Goal: Communication & Community: Answer question/provide support

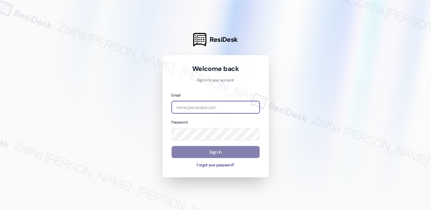
click at [202, 101] on input "email" at bounding box center [216, 107] width 88 height 12
type input "automated-surveys-brickvine-zaitha.mae.garcia@brickvine.com"
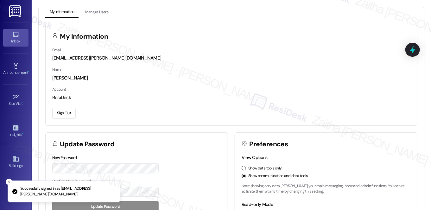
click at [16, 39] on div "Inbox" at bounding box center [16, 41] width 32 height 6
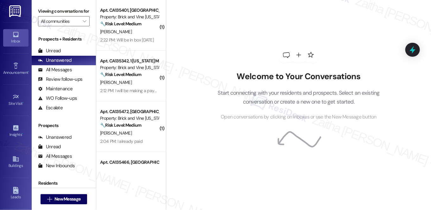
scroll to position [75, 0]
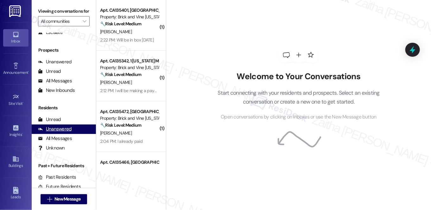
click at [55, 132] on div "Unanswered" at bounding box center [55, 129] width 34 height 7
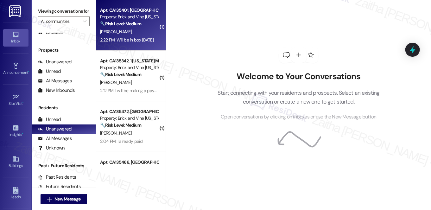
click at [133, 32] on div "[PERSON_NAME]" at bounding box center [129, 32] width 60 height 8
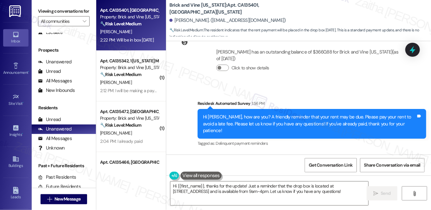
scroll to position [4069, 0]
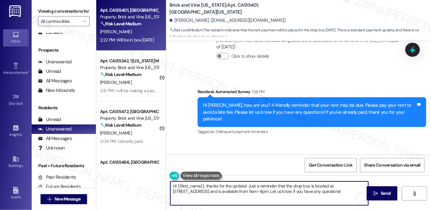
drag, startPoint x: 205, startPoint y: 184, endPoint x: 169, endPoint y: 184, distance: 36.1
click at [170, 184] on textarea "Hi {{first_name}}, thanks for the update! Just a reminder that the drop box is …" at bounding box center [269, 193] width 198 height 24
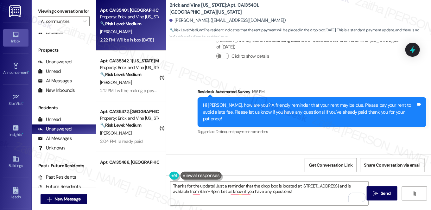
click at [179, 156] on div "Springlen Thompson Question 2:22 PM" at bounding box center [209, 161] width 66 height 10
click at [178, 156] on div "Springlen Thompson Question 2:22 PM" at bounding box center [209, 161] width 66 height 10
copy div "Springlen"
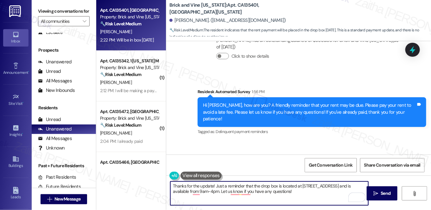
click at [212, 185] on textarea "Thanks for the update! Just a reminder that the drop box is located at 42231 6t…" at bounding box center [269, 193] width 198 height 24
paste textarea "Springlen"
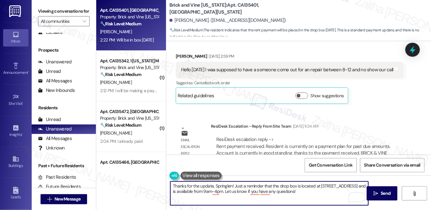
scroll to position [2572, 0]
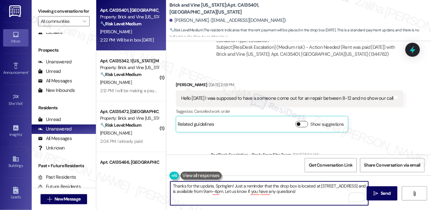
type textarea "Thanks for the update, Springlen! Just a reminder that the drop box is located …"
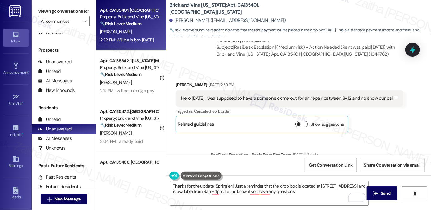
click at [303, 121] on button "Show suggestions" at bounding box center [301, 124] width 13 height 6
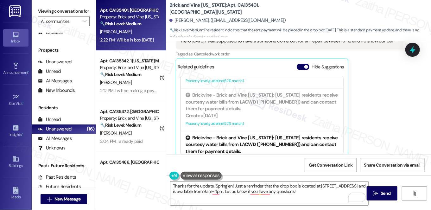
scroll to position [697, 0]
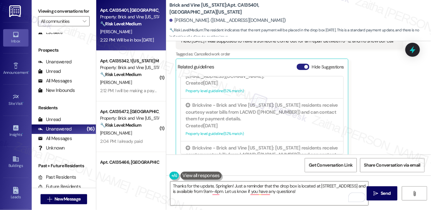
click at [297, 64] on button "Hide Suggestions" at bounding box center [303, 67] width 13 height 6
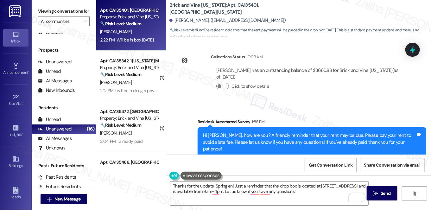
scroll to position [4069, 0]
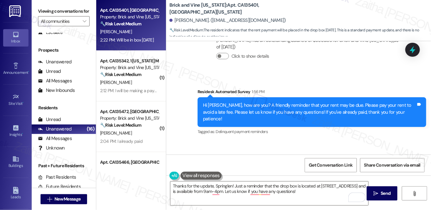
drag, startPoint x: 179, startPoint y: 134, endPoint x: 230, endPoint y: 134, distance: 50.4
click at [230, 166] on div "Will be in box today Tags and notes" at bounding box center [209, 174] width 66 height 16
copy div "Will be in box today Tags and notes"
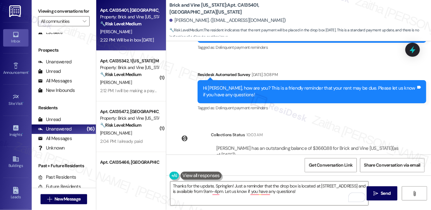
scroll to position [3954, 0]
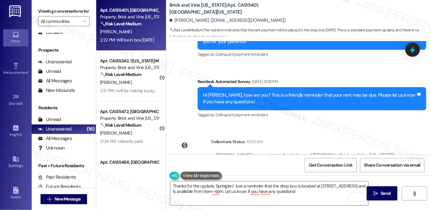
click at [301, 166] on div "Click to show details" at bounding box center [307, 173] width 183 height 14
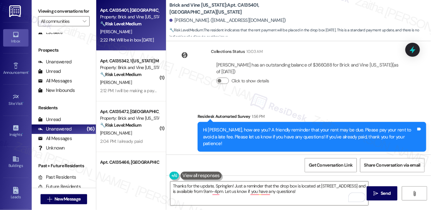
scroll to position [4069, 0]
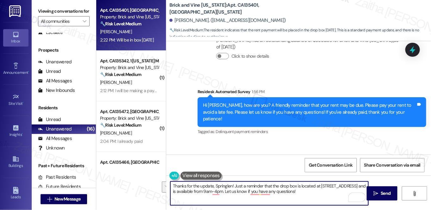
drag, startPoint x: 172, startPoint y: 186, endPoint x: 341, endPoint y: 191, distance: 168.9
click at [341, 191] on textarea "Thanks for the update, Springlen! Just a reminder that the drop box is located …" at bounding box center [269, 193] width 198 height 24
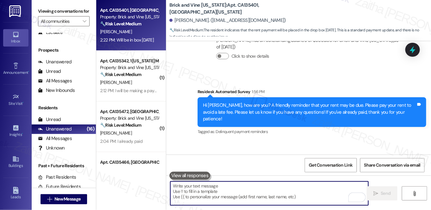
paste textarea "Thank you for the update, I really appreciate you letting me know the payment w…"
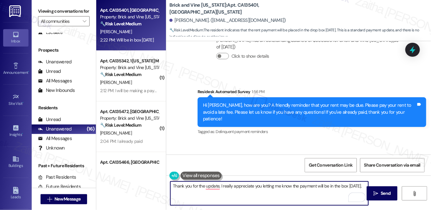
click at [181, 156] on div "Springlen Thompson Question 2:22 PM" at bounding box center [209, 161] width 66 height 10
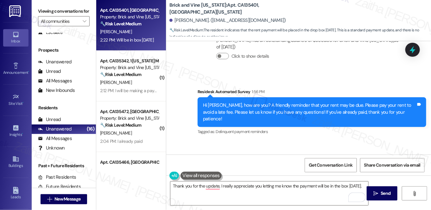
click at [181, 156] on div "Springlen Thompson Question 2:22 PM" at bounding box center [209, 161] width 66 height 10
copy div "Springlen"
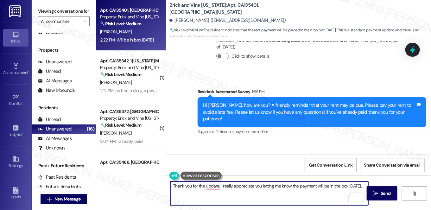
click at [219, 186] on textarea "Thank you for the update, I really appreciate you letting me know the payment w…" at bounding box center [269, 193] width 198 height 24
paste textarea "Springlen"
click at [198, 193] on textarea "Thank you for the update, Springlen! I really appreciate you letting me know th…" at bounding box center [269, 193] width 198 height 24
paste textarea "If you need anything else, please don't hesitate to reach out!"
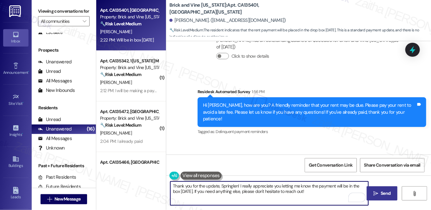
type textarea "Thank you for the update, Springlen! I really appreciate you letting me know th…"
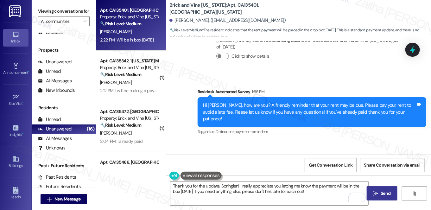
click at [387, 192] on span "Send" at bounding box center [386, 193] width 10 height 7
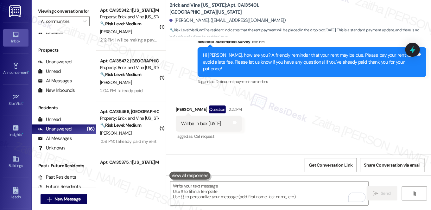
scroll to position [4120, 0]
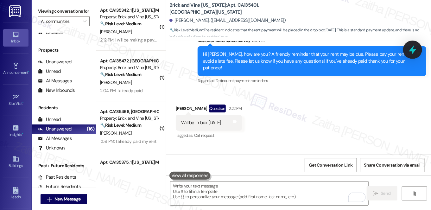
click at [414, 50] on icon at bounding box center [413, 50] width 8 height 10
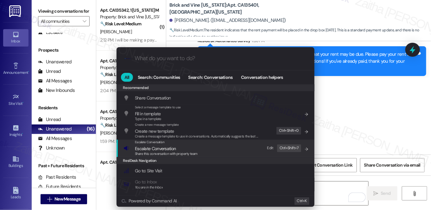
click at [160, 149] on span "Escalate Conversation" at bounding box center [155, 149] width 41 height 6
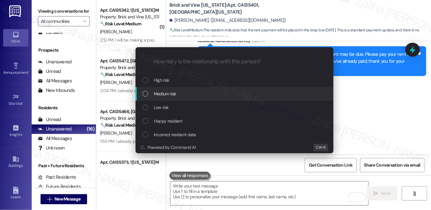
click at [187, 95] on div "Medium risk" at bounding box center [235, 93] width 185 height 7
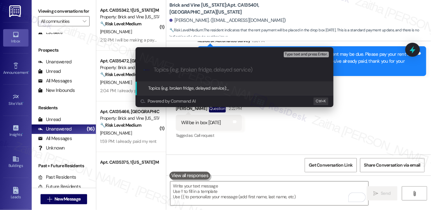
paste input "Resident Notice: Rent Payment Update"
type input "Resident Notice: Rent Payment Update"
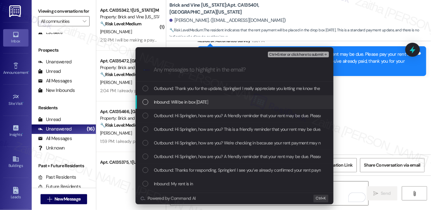
click at [218, 101] on div "Inbound: Will be in box today" at bounding box center [235, 101] width 185 height 7
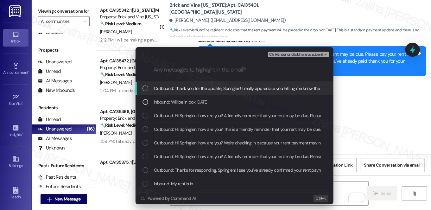
click at [284, 54] on span "Ctrl+Enter or click here to submit" at bounding box center [296, 55] width 54 height 4
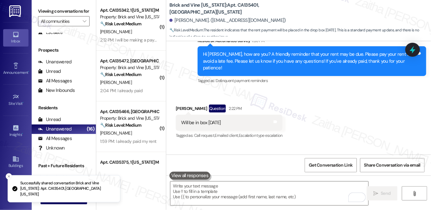
scroll to position [4068, 0]
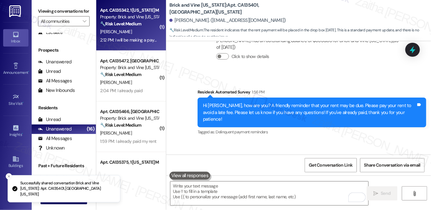
click at [143, 35] on div "K. Garnett" at bounding box center [129, 32] width 60 height 8
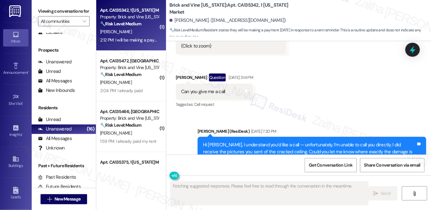
scroll to position [1279, 0]
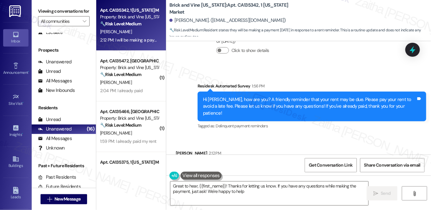
type textarea "Great to hear, {{first_name}}! Thanks for letting us know. If you have any ques…"
click at [255, 194] on textarea "Great to hear, {{first_name}}! Thanks for letting us know. If you have any ques…" at bounding box center [269, 193] width 198 height 24
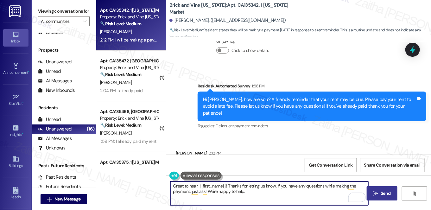
click at [390, 192] on span "Send" at bounding box center [386, 193] width 10 height 7
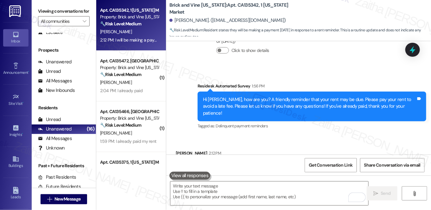
scroll to position [1279, 0]
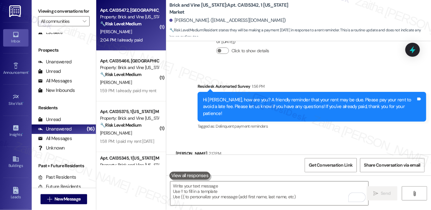
click at [139, 43] on div "2:04 PM: I already paid 2:04 PM: I already paid" at bounding box center [129, 40] width 60 height 8
type textarea "Fetching suggested responses. Please feel free to read through the conversation…"
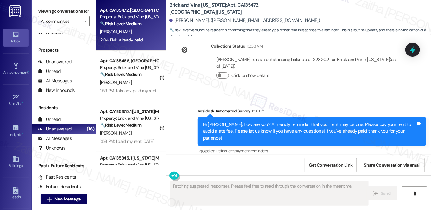
scroll to position [3538, 0]
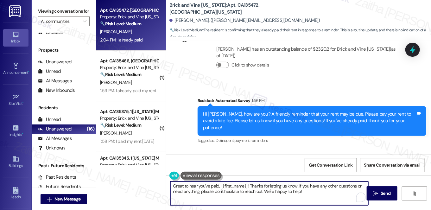
drag, startPoint x: 296, startPoint y: 186, endPoint x: 307, endPoint y: 194, distance: 13.3
click at [307, 194] on textarea "Great to hear you've paid, {{first_name}}! Thanks for letting us know. If you h…" at bounding box center [269, 193] width 198 height 24
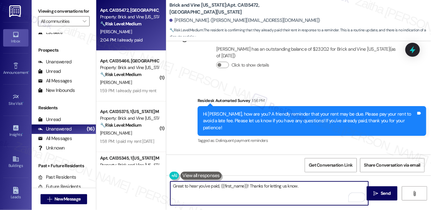
paste textarea "Sometimes, it may take a few days for payments to be processed and posted."
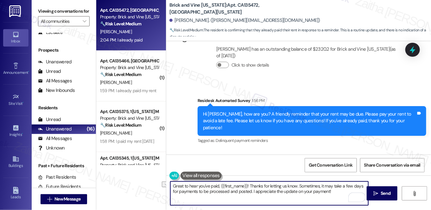
drag, startPoint x: 295, startPoint y: 190, endPoint x: 331, endPoint y: 195, distance: 36.7
click at [331, 195] on textarea "Great to hear you've paid, {{first_name}}! Thanks for letting us know. Sometime…" at bounding box center [269, 193] width 198 height 24
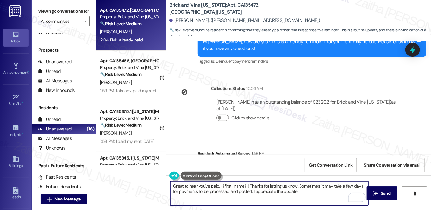
scroll to position [3509, 0]
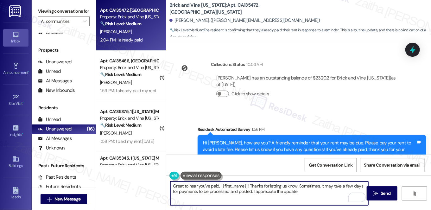
type textarea "Great to hear you've paid, {{first_name}}! Thanks for letting us know. Sometime…"
click at [380, 193] on span "Send" at bounding box center [386, 193] width 12 height 7
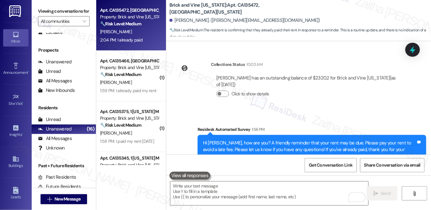
scroll to position [3538, 0]
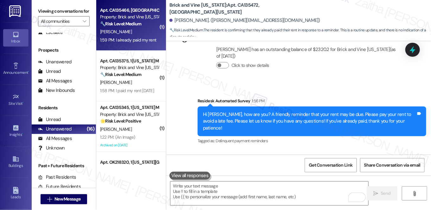
click at [132, 32] on div "K. Thurman" at bounding box center [129, 32] width 60 height 8
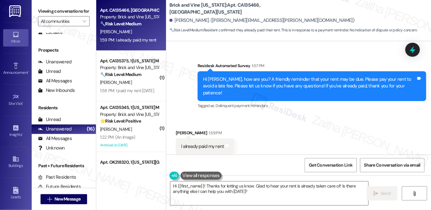
scroll to position [597, 0]
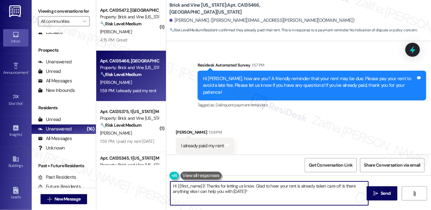
drag, startPoint x: 340, startPoint y: 186, endPoint x: 345, endPoint y: 195, distance: 10.6
click at [345, 195] on textarea "Hi {{first_name}}! Thanks for letting us know. Glad to hear your rent is alread…" at bounding box center [269, 193] width 198 height 24
paste textarea "If you ever need anything else, just reach out. Have a great rest of your day!"
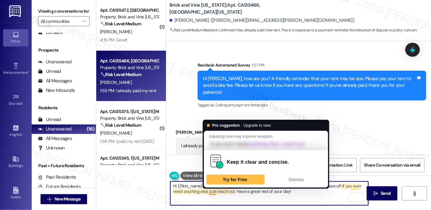
click at [212, 189] on textarea "Hi {{first_name}}! Thanks for letting us know. Glad to hear your rent is alread…" at bounding box center [269, 193] width 198 height 24
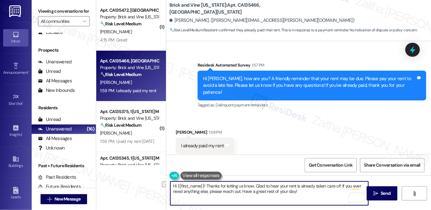
drag, startPoint x: 271, startPoint y: 192, endPoint x: 285, endPoint y: 191, distance: 14.0
click at [284, 192] on textarea "Hi {{first_name}}! Thanks for letting us know. Glad to hear your rent is alread…" at bounding box center [269, 193] width 198 height 24
type textarea "Hi {{first_name}}! Thanks for letting us know. Glad to hear your rent is alread…"
click at [383, 191] on span "Send" at bounding box center [386, 193] width 10 height 7
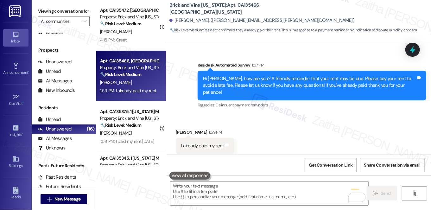
scroll to position [597, 0]
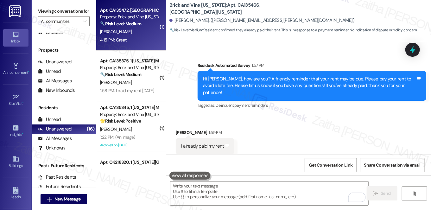
click at [142, 36] on div "4:15 PM: Great! 4:15 PM: Great!" at bounding box center [129, 40] width 60 height 8
type textarea "Fetching suggested responses. Please feel free to read through the conversation…"
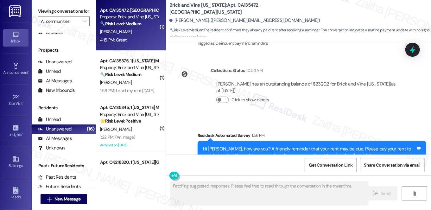
scroll to position [3652, 0]
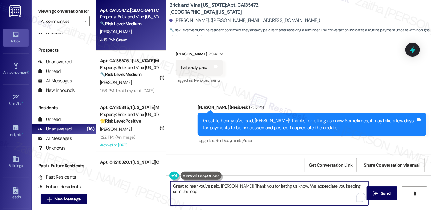
drag, startPoint x: 173, startPoint y: 187, endPoint x: 197, endPoint y: 199, distance: 26.5
click at [197, 199] on textarea "Great to hear you've paid, Rebekah! Thank you for letting us know. We appreciat…" at bounding box center [269, 193] width 198 height 24
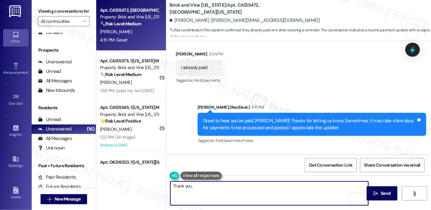
click at [181, 164] on div "Rebekah Crawford 4:15 PM" at bounding box center [199, 168] width 46 height 9
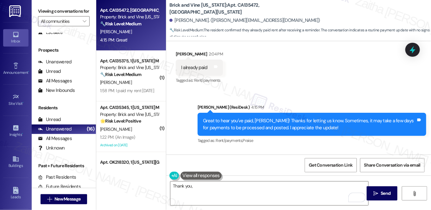
click at [181, 164] on div "Rebekah Crawford 4:15 PM" at bounding box center [199, 168] width 46 height 9
copy div "Rebekah"
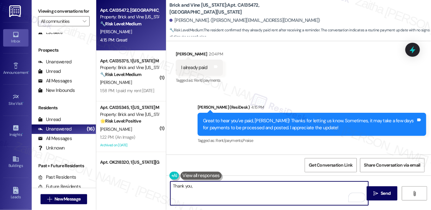
click at [210, 186] on textarea "Thank you," at bounding box center [269, 193] width 198 height 24
paste textarea "Rebekah"
type textarea "Thank you, Rebekah!"
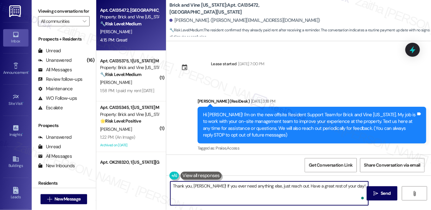
scroll to position [3652, 0]
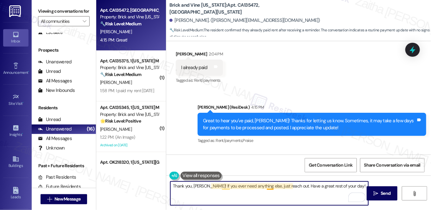
click at [267, 184] on textarea "Thank you, Rebekah! If you ever need anything else, just reach out. Have a grea…" at bounding box center [269, 193] width 198 height 24
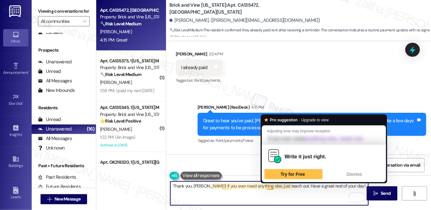
click at [267, 184] on textarea "Thank you, Rebekah! If you ever need anything else, just reach out. Have a grea…" at bounding box center [269, 193] width 198 height 24
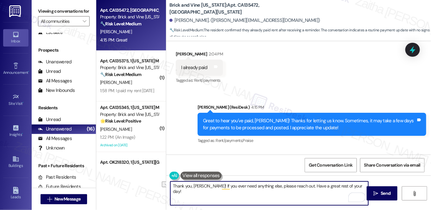
drag, startPoint x: 322, startPoint y: 186, endPoint x: 350, endPoint y: 185, distance: 27.3
click at [350, 185] on textarea "Thank you, Rebekah! If you ever need anything else, please reach out. Have a gr…" at bounding box center [269, 193] width 198 height 24
click at [323, 187] on textarea "Thank you, Rebekah! If you ever need anything else, please reach out. Have a gr…" at bounding box center [269, 193] width 198 height 24
drag, startPoint x: 299, startPoint y: 186, endPoint x: 354, endPoint y: 185, distance: 55.1
click at [353, 185] on textarea "Thank you, Rebekah! If you ever need anything else, please reach out. Have a gr…" at bounding box center [269, 193] width 198 height 24
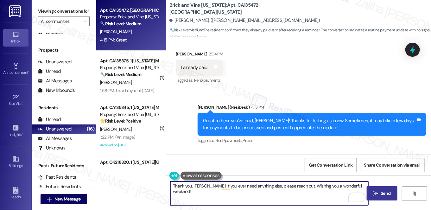
type textarea "Thank you, Rebekah! If you ever need anything else, please reach out. Wishing y…"
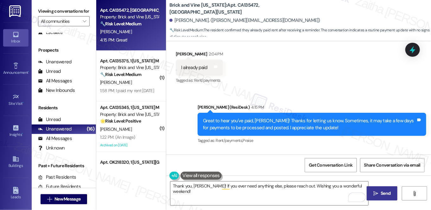
click at [383, 192] on span "Send" at bounding box center [386, 193] width 10 height 7
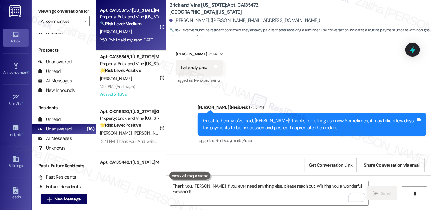
click at [137, 32] on div "S. Gregory" at bounding box center [129, 32] width 60 height 8
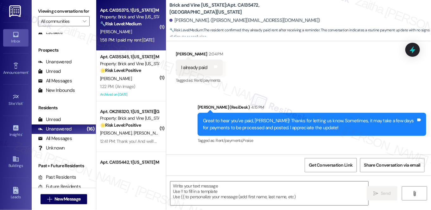
type textarea "Fetching suggested responses. Please feel free to read through the conversation…"
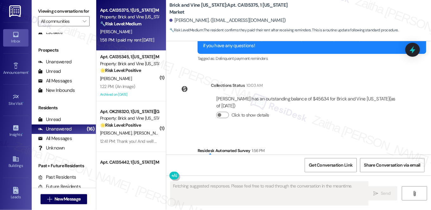
scroll to position [3485, 0]
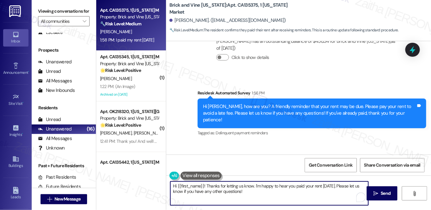
drag, startPoint x: 341, startPoint y: 185, endPoint x: 342, endPoint y: 191, distance: 6.8
click at [342, 191] on textarea "Hi {{first_name}}! Thanks for letting us know. I'm happy to hear you paid your …" at bounding box center [269, 193] width 198 height 24
paste textarea "Sometimes, it may take a few days for payments to be processed and posted."
click at [341, 185] on textarea "Hi {{first_name}}! Thanks for letting us know. I'm happy to hear you paid your …" at bounding box center [269, 193] width 198 height 24
click at [308, 194] on textarea "Hi {{first_name}}! Thanks for letting us know. I'm happy to hear you paid your …" at bounding box center [269, 193] width 198 height 24
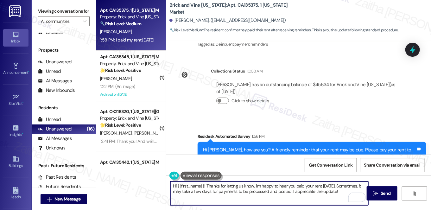
scroll to position [3427, 0]
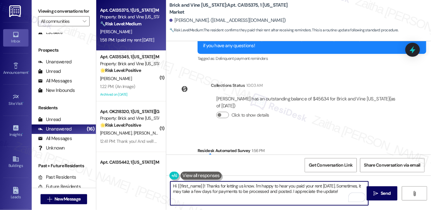
click at [239, 184] on textarea "Hi {{first_name}}! Thanks for letting us know. I'm happy to hear you paid your …" at bounding box center [269, 193] width 198 height 24
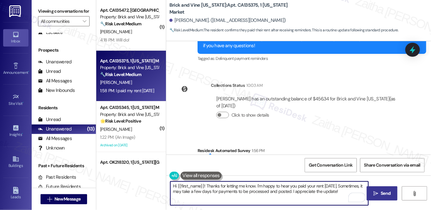
type textarea "Hi {{first_name}}! Thanks for letting me know. I'm happy to hear you paid your …"
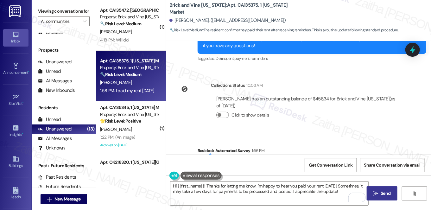
click at [387, 194] on span "Send" at bounding box center [386, 193] width 10 height 7
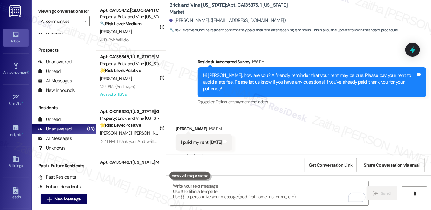
scroll to position [3507, 0]
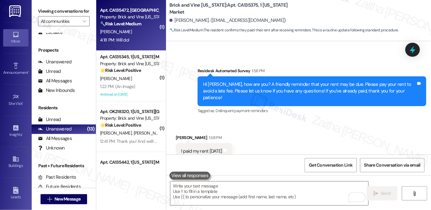
click at [145, 40] on div "4:18 PM: Will do! 4:18 PM: Will do!" at bounding box center [129, 40] width 60 height 8
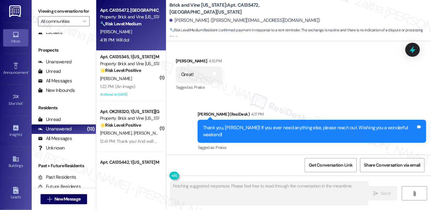
scroll to position [3759, 0]
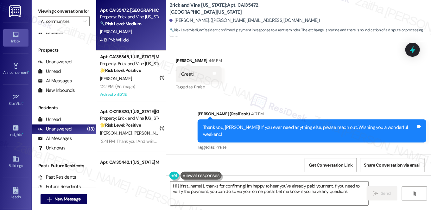
type textarea "Hi {{first_name}}, thanks for confirming! I'm happy to hear you've already paid…"
drag, startPoint x: 168, startPoint y: 184, endPoint x: 254, endPoint y: 197, distance: 87.7
click at [254, 197] on div "Hi {{first_name}}, thanks for confirming! I'm happy to hear you've already paid…" at bounding box center [266, 193] width 199 height 24
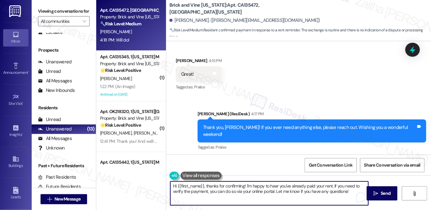
drag, startPoint x: 170, startPoint y: 186, endPoint x: 356, endPoint y: 201, distance: 186.5
click at [355, 203] on textarea "Hi {{first_name}}, thanks for confirming! I'm happy to hear you've already paid…" at bounding box center [269, 193] width 198 height 24
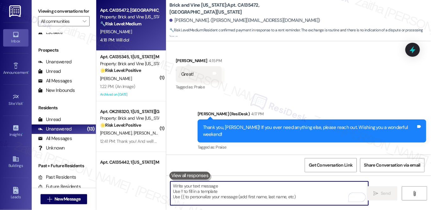
click at [234, 192] on textarea "To enrich screen reader interactions, please activate Accessibility in Grammarl…" at bounding box center [269, 193] width 198 height 24
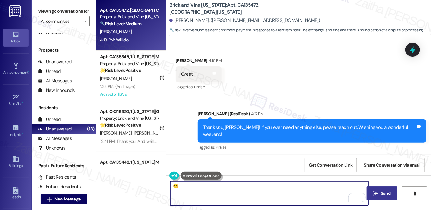
type textarea "😊"
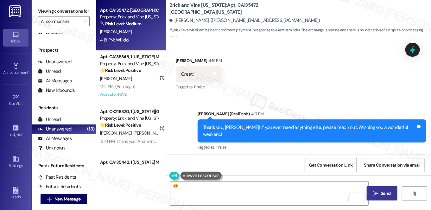
click at [381, 193] on span "Send" at bounding box center [386, 193] width 10 height 7
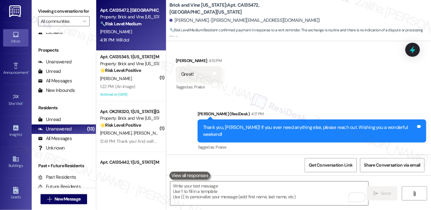
scroll to position [3758, 0]
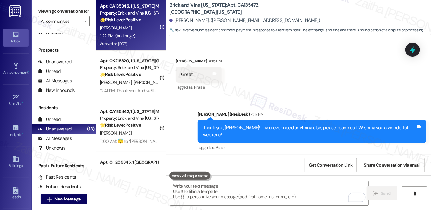
click at [145, 35] on div "1:22 PM: (An Image) 1:22 PM: (An Image)" at bounding box center [129, 36] width 60 height 8
type textarea "Fetching suggested responses. Please feel free to read through the conversation…"
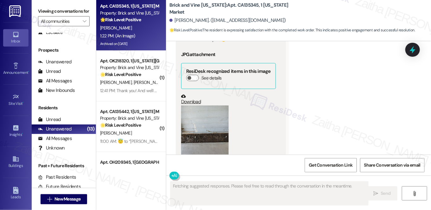
click at [213, 105] on button "Zoom image" at bounding box center [205, 136] width 48 height 63
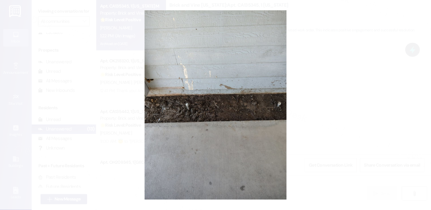
click at [337, 121] on button "Unzoom image" at bounding box center [215, 105] width 431 height 210
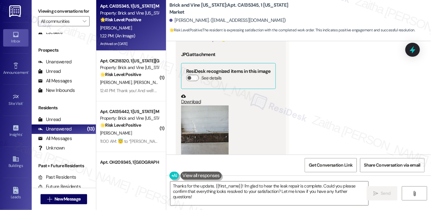
click at [203, 105] on button "Zoom image" at bounding box center [205, 136] width 48 height 63
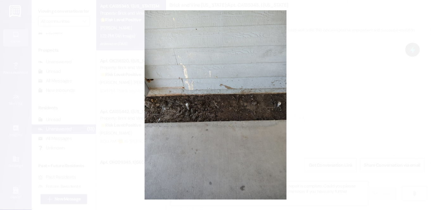
click at [350, 109] on button "Unzoom image" at bounding box center [215, 105] width 431 height 210
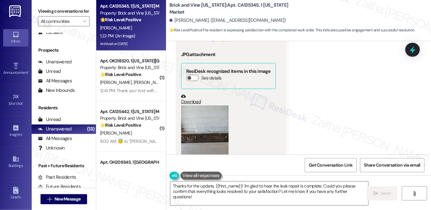
click at [203, 105] on button "Zoom image" at bounding box center [205, 136] width 48 height 63
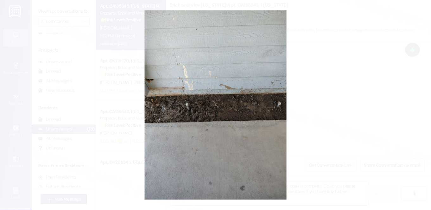
click at [336, 93] on button "Unzoom image" at bounding box center [215, 105] width 431 height 210
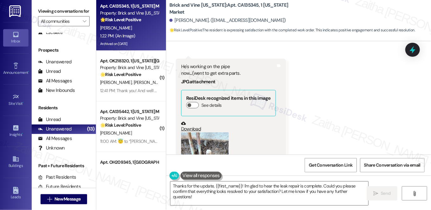
scroll to position [3010, 0]
click at [204, 133] on button "Zoom image" at bounding box center [205, 164] width 48 height 63
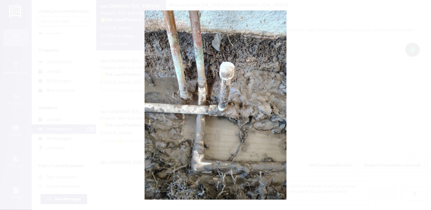
click at [340, 96] on button "Unzoom image" at bounding box center [215, 105] width 431 height 210
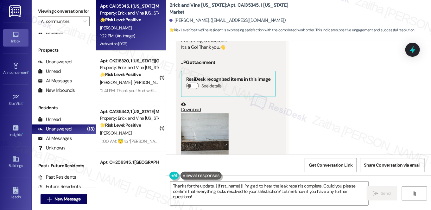
scroll to position [3758, 0]
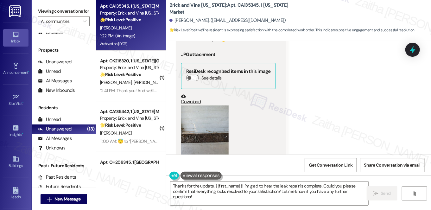
click at [204, 105] on button "Zoom image" at bounding box center [205, 136] width 48 height 63
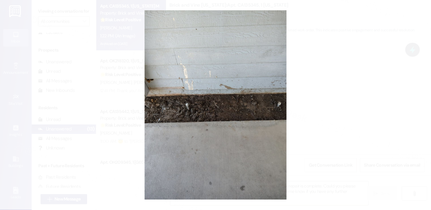
click at [340, 90] on button "Unzoom image" at bounding box center [215, 105] width 431 height 210
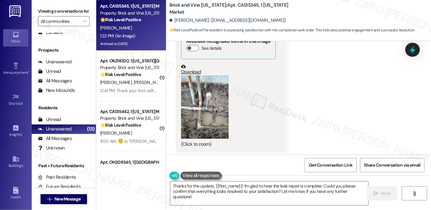
scroll to position [3010, 0]
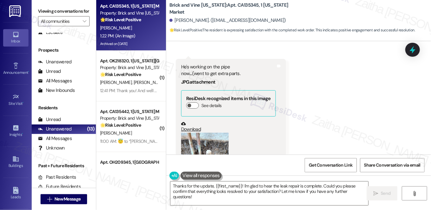
click at [211, 133] on button "Zoom image" at bounding box center [205, 164] width 48 height 63
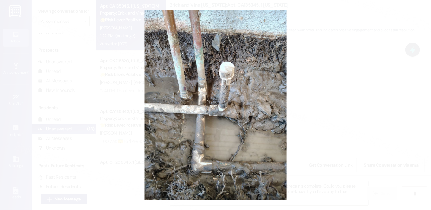
click at [327, 112] on button "Unzoom image" at bounding box center [215, 105] width 431 height 210
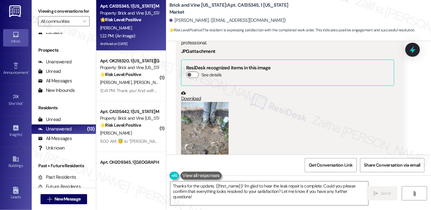
scroll to position [2117, 0]
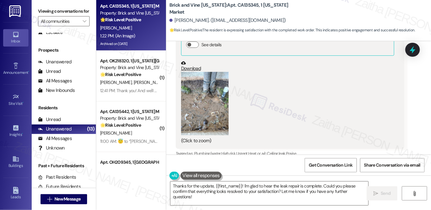
click at [206, 97] on button "Zoom image" at bounding box center [205, 103] width 48 height 63
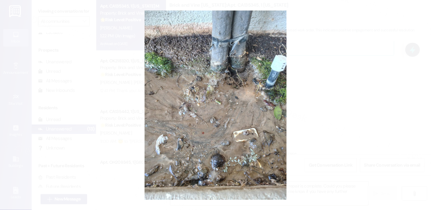
click at [327, 100] on button "Unzoom image" at bounding box center [215, 105] width 431 height 210
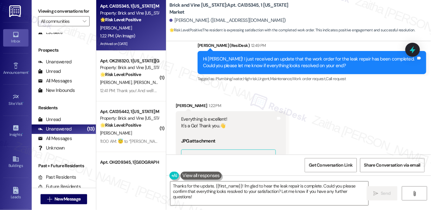
scroll to position [3758, 0]
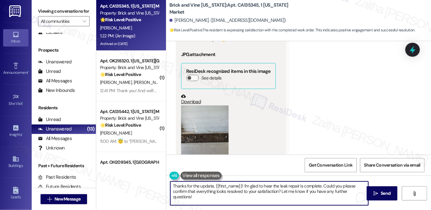
drag, startPoint x: 320, startPoint y: 185, endPoint x: 330, endPoint y: 198, distance: 16.2
click at [330, 198] on textarea "Thanks for the update, {{first_name}}! I'm glad to hear the leak repair is comp…" at bounding box center [269, 193] width 198 height 24
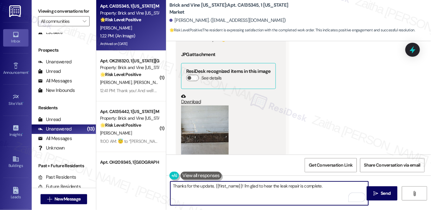
click at [204, 186] on textarea "Thanks for the update, {{first_name}}! I'm glad to hear the leak repair is comp…" at bounding box center [269, 193] width 198 height 24
click at [327, 185] on textarea "Thanks for confirming, {{first_name}}! I'm glad to hear the leak repair is comp…" at bounding box center [269, 193] width 198 height 24
type textarea "Thanks for confirming, {{first_name}}! I'm glad to hear the leak repair is comp…"
click at [382, 194] on span "Send" at bounding box center [386, 193] width 10 height 7
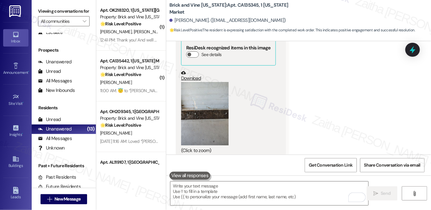
scroll to position [3802, 0]
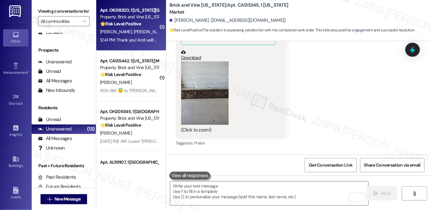
click at [131, 42] on div "12:41 PM: Thank you! And we'll go ahead and do the review as well 12:41 PM: Tha…" at bounding box center [160, 40] width 120 height 6
type textarea "Fetching suggested responses. Please feel free to read through the conversation…"
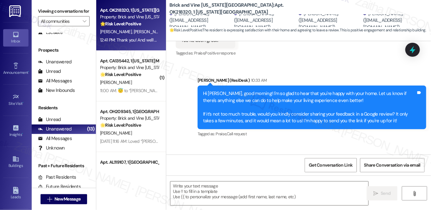
scroll to position [322, 0]
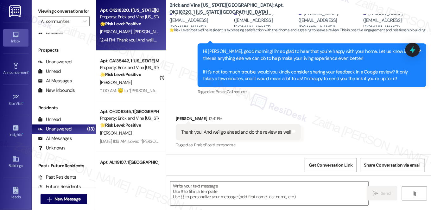
click at [223, 198] on textarea at bounding box center [269, 193] width 198 height 24
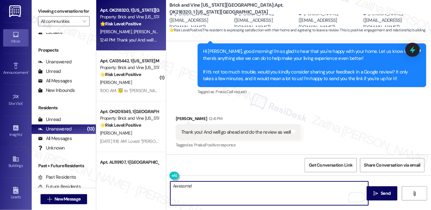
paste textarea "You may leave your review at your convenience. I would also appreciate it if yo…"
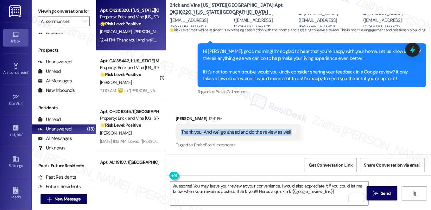
drag, startPoint x: 178, startPoint y: 129, endPoint x: 298, endPoint y: 132, distance: 120.1
click at [298, 132] on div "Thank you! And we'll go ahead and do the review as well Tags and notes" at bounding box center [238, 132] width 125 height 16
copy div "Thank you! And we'll go ahead and do the review as well Tags and notes"
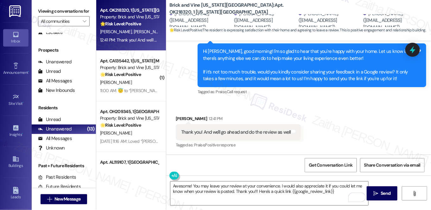
click at [223, 160] on div "Get Conversation Link Share Conversation via email" at bounding box center [298, 165] width 265 height 21
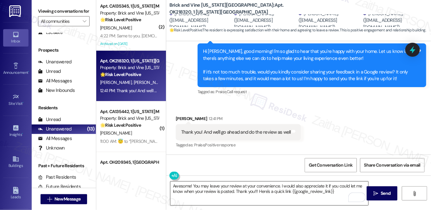
click at [180, 187] on textarea "Awesome! You may leave your review at your convenience. I would also appreciate…" at bounding box center [269, 193] width 198 height 24
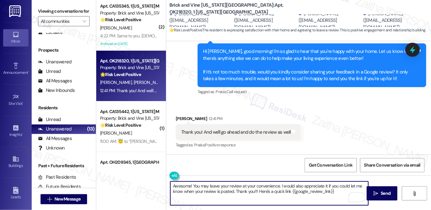
click at [180, 187] on textarea "Awesome! You may leave your review at your convenience. I would also appreciate…" at bounding box center [269, 193] width 198 height 24
click at [181, 116] on div "Aubrey Anson 12:41 PM" at bounding box center [238, 119] width 125 height 9
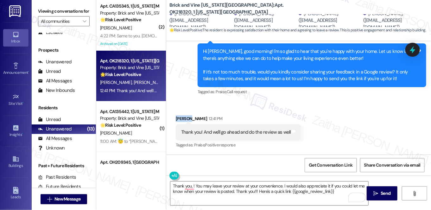
click at [181, 116] on div "Aubrey Anson 12:41 PM" at bounding box center [238, 119] width 125 height 9
copy div "Aubrey"
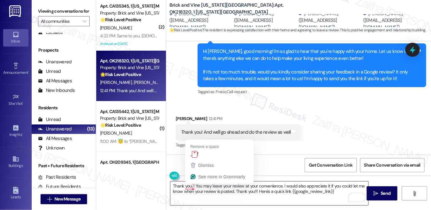
click at [191, 184] on textarea "Thank you, ! You may leave your review at your convenience. I would also apprec…" at bounding box center [269, 193] width 198 height 24
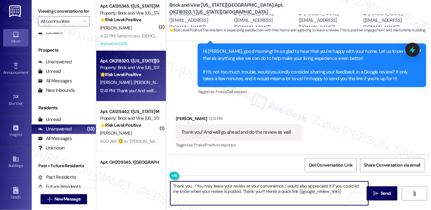
paste textarea "Aubrey"
type textarea "Thank you, Aubrey! You may leave your review at your convenience. I would also …"
click at [373, 193] on icon "" at bounding box center [375, 193] width 5 height 5
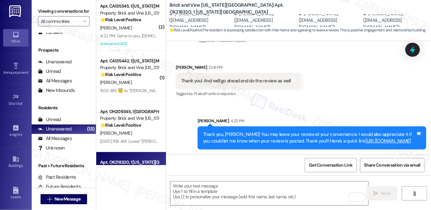
scroll to position [380, 0]
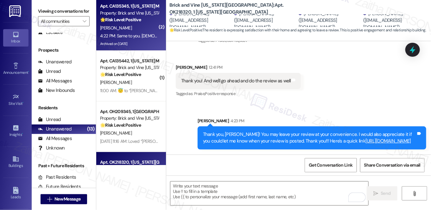
click at [132, 35] on div "4:22 PM: Same to you. God Bless. 4:22 PM: Same to you. [DEMOGRAPHIC_DATA] Bless." at bounding box center [148, 36] width 96 height 6
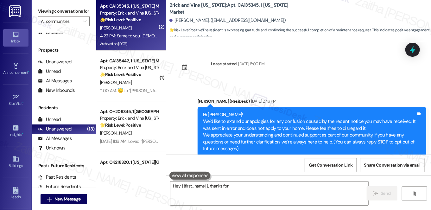
scroll to position [3900, 0]
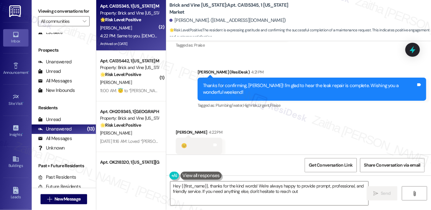
type textarea "Hey {{first_name}}, thanks for the kind words! We're always happy to provide pr…"
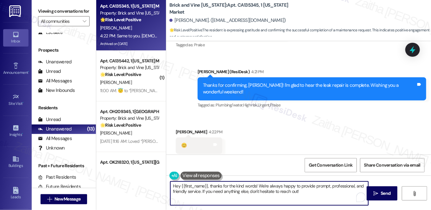
drag, startPoint x: 169, startPoint y: 184, endPoint x: 306, endPoint y: 195, distance: 137.2
click at [306, 195] on textarea "Hey {{first_name}}, thanks for the kind words! We're always happy to provide pr…" at bounding box center [269, 193] width 198 height 24
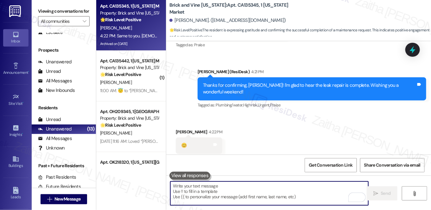
click at [205, 194] on textarea "To enrich screen reader interactions, please activate Accessibility in Grammarl…" at bounding box center [269, 193] width 198 height 24
type textarea "😊"
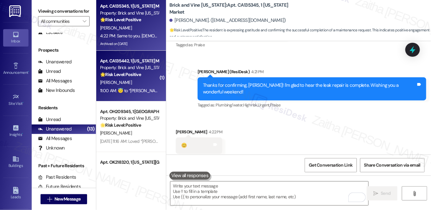
click at [140, 84] on div "[PERSON_NAME]" at bounding box center [129, 83] width 60 height 8
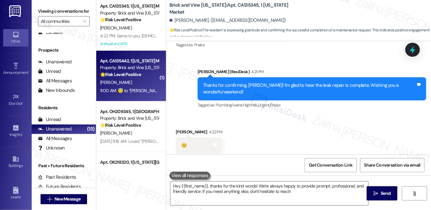
type textarea "Hey {{first_name}}, thanks for the kind words! We're always happy to provide pr…"
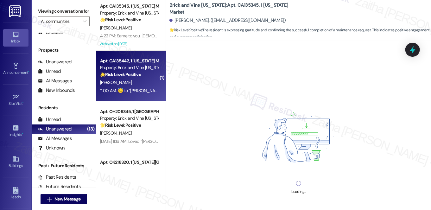
click at [150, 88] on div "11:00 AM:  ​😇​ to “ Sarah (Brick and Vine California): You're very welcome, Geo…" at bounding box center [283, 91] width 367 height 6
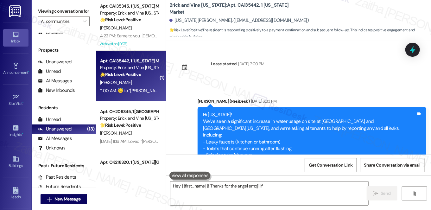
scroll to position [1441, 0]
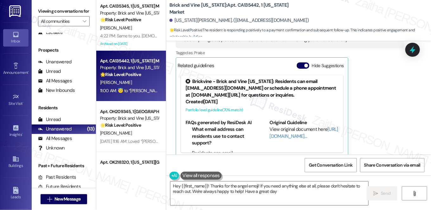
type textarea "Hey {{first_name}}! Thanks for the angel emoji! If you need anything else at al…"
click at [300, 62] on button "Hide Suggestions" at bounding box center [303, 65] width 13 height 6
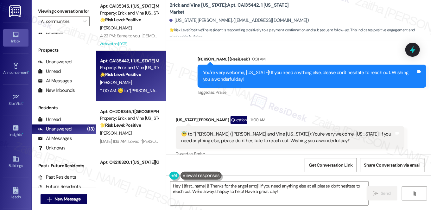
scroll to position [1357, 0]
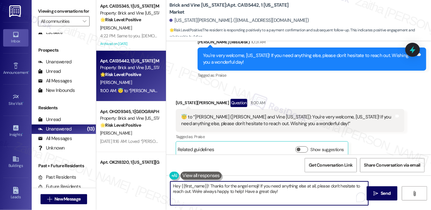
drag, startPoint x: 172, startPoint y: 186, endPoint x: 304, endPoint y: 197, distance: 132.6
click at [303, 197] on textarea "Hey {{first_name}}! Thanks for the angel emoji! If you need anything else at al…" at bounding box center [269, 193] width 198 height 24
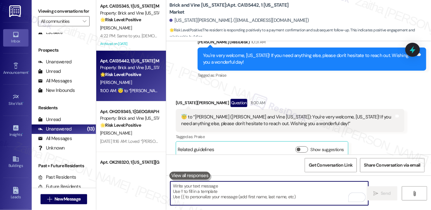
click at [224, 191] on textarea "To enrich screen reader interactions, please activate Accessibility in Grammarl…" at bounding box center [269, 193] width 198 height 24
type textarea "😊"
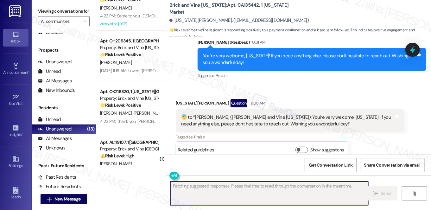
scroll to position [29, 0]
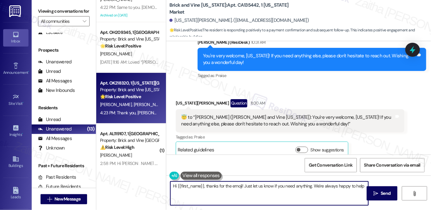
type textarea "Hi {{first_name}}, thanks for the emoji! Just let us know if you need anything.…"
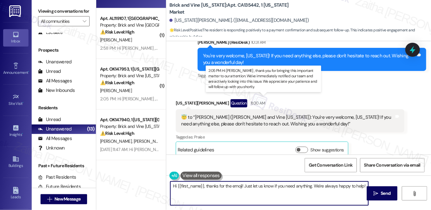
scroll to position [115, 0]
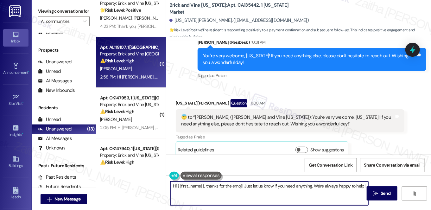
click at [139, 64] on div "Apt. AL119107, 1 Birmingham Market Property: Brick and Vine Birmingham ⚠️ Risk …" at bounding box center [129, 54] width 60 height 22
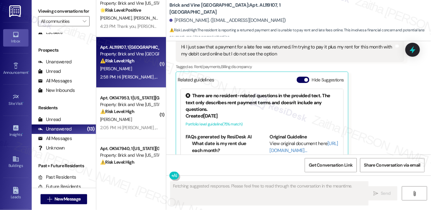
scroll to position [295, 0]
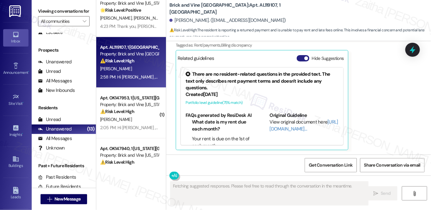
click at [300, 58] on button "Hide Suggestions" at bounding box center [303, 58] width 13 height 6
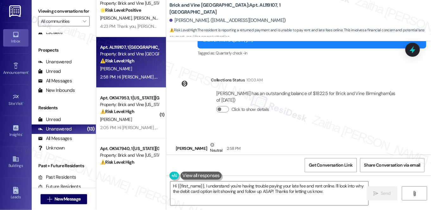
scroll to position [155, 0]
click at [223, 111] on button "Click to show details" at bounding box center [222, 109] width 13 height 6
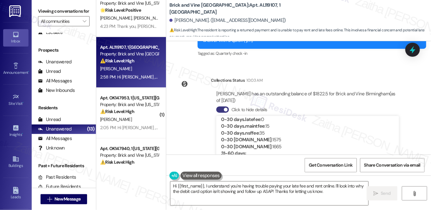
scroll to position [0, 0]
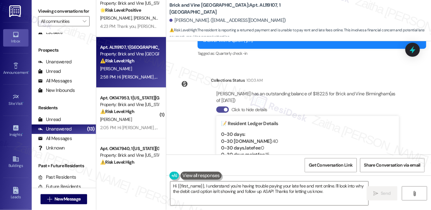
click at [217, 111] on button "Click to hide details" at bounding box center [222, 109] width 13 height 6
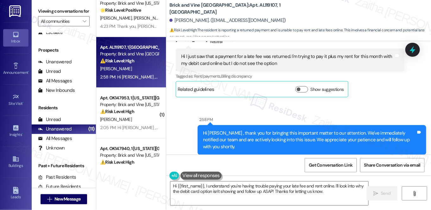
scroll to position [241, 0]
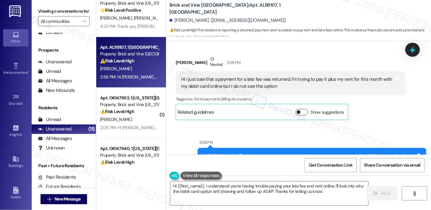
click at [302, 112] on button "Show suggestions" at bounding box center [301, 112] width 13 height 6
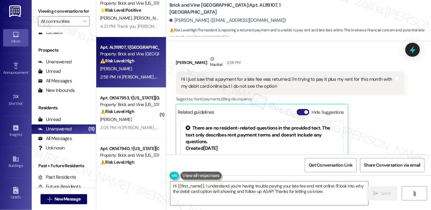
click at [298, 111] on button "Hide Suggestions" at bounding box center [303, 112] width 13 height 6
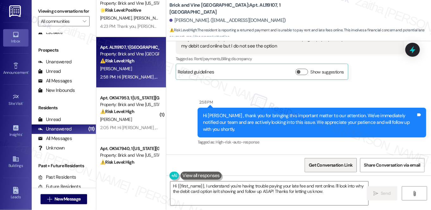
scroll to position [356, 0]
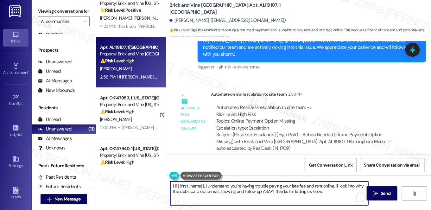
drag, startPoint x: 333, startPoint y: 186, endPoint x: 338, endPoint y: 197, distance: 11.9
click at [337, 198] on textarea "Hi {{first_name}}, I understand you're having trouble paying your late fee and …" at bounding box center [269, 193] width 198 height 24
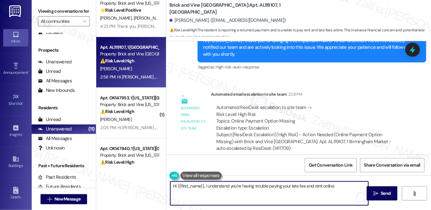
paste textarea "We're looking into this, and we'll be in touch when we have an update. Let me k…"
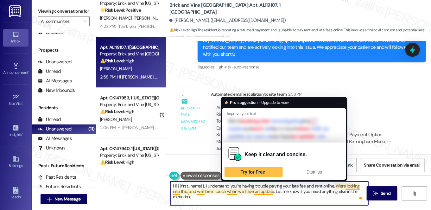
click at [232, 191] on textarea "Hi {{first_name}}, I understand you're having trouble paying your late fee and …" at bounding box center [269, 193] width 198 height 24
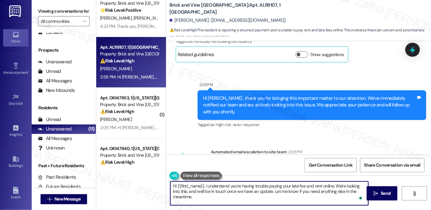
scroll to position [270, 0]
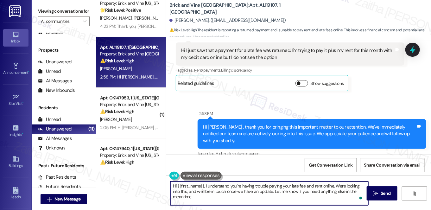
type textarea "Hi {{first_name}}, I understand you're having trouble paying your late fee and …"
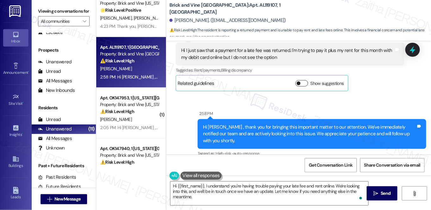
click at [301, 83] on button "Show suggestions" at bounding box center [301, 83] width 13 height 6
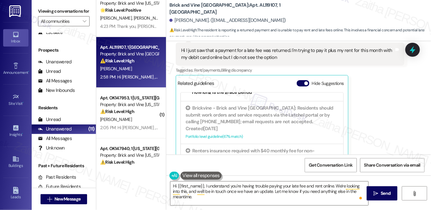
scroll to position [86, 0]
click at [298, 84] on button "Hide Suggestions" at bounding box center [303, 83] width 13 height 6
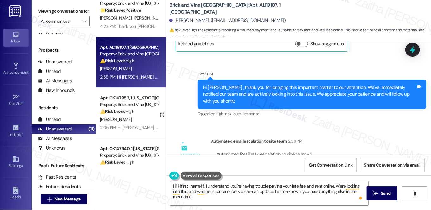
scroll to position [356, 0]
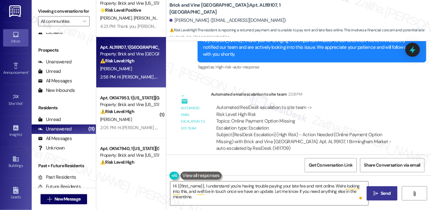
click at [378, 194] on span " Send" at bounding box center [382, 193] width 20 height 7
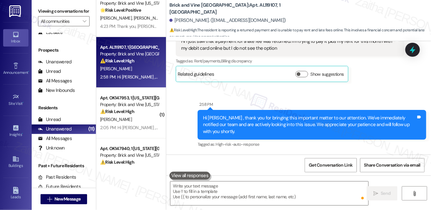
scroll to position [211, 0]
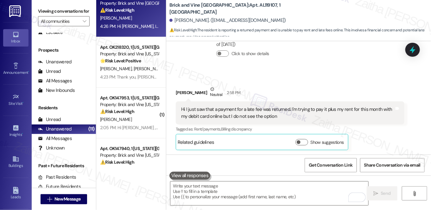
click at [135, 122] on div "[PERSON_NAME]" at bounding box center [129, 120] width 60 height 8
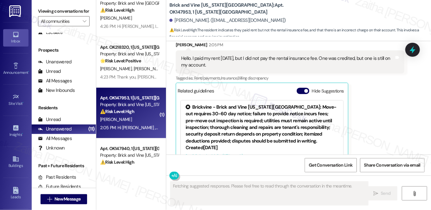
scroll to position [910, 0]
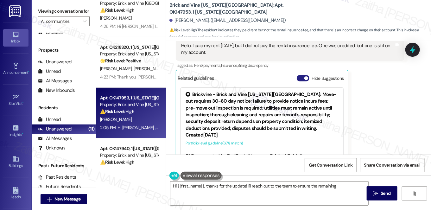
click at [300, 75] on button "Hide Suggestions" at bounding box center [303, 78] width 13 height 6
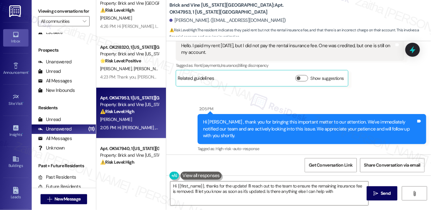
type textarea "Hi {{first_name}}, thanks for the update! I'll reach out to the team to ensure …"
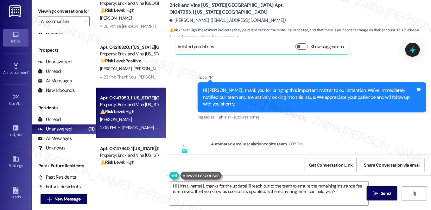
scroll to position [885, 0]
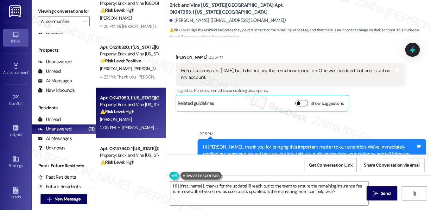
click at [303, 100] on button "Show suggestions" at bounding box center [301, 103] width 13 height 6
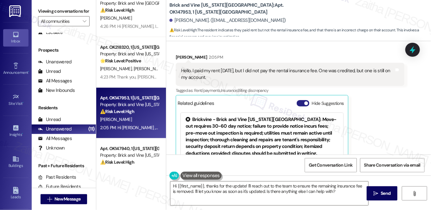
click at [298, 100] on button "Hide Suggestions" at bounding box center [303, 103] width 13 height 6
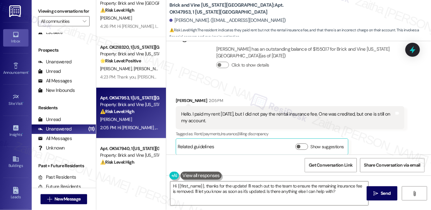
scroll to position [856, 0]
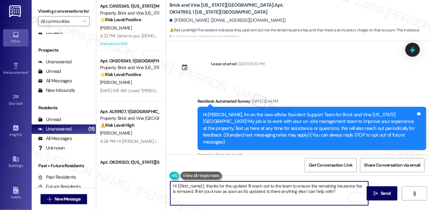
scroll to position [856, 0]
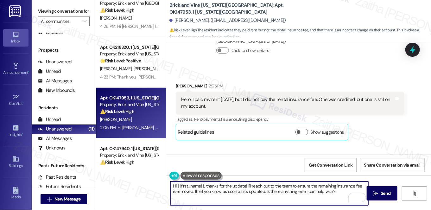
click at [308, 185] on textarea "Hi {{first_name}}, thanks for the update! I'll reach out to the team to ensure …" at bounding box center [269, 193] width 198 height 24
drag, startPoint x: 339, startPoint y: 186, endPoint x: 342, endPoint y: 193, distance: 7.7
click at [342, 193] on textarea "Hi {{first_name}}, thanks for the update! We're now looking into the remaining …" at bounding box center [269, 193] width 198 height 24
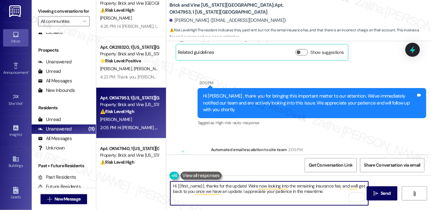
scroll to position [971, 0]
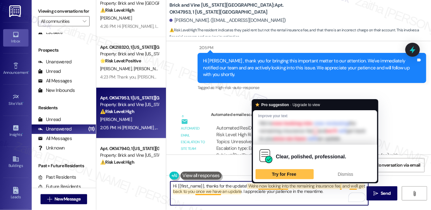
click at [260, 186] on textarea "Hi {{first_name}}, thanks for the update! We're now looking into the remaining …" at bounding box center [269, 193] width 198 height 24
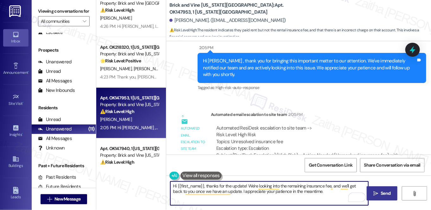
type textarea "Hi {{first_name}}, thanks for the update! We're looking into the remaining insu…"
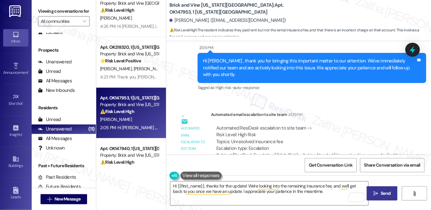
click at [380, 187] on button " Send" at bounding box center [382, 193] width 31 height 14
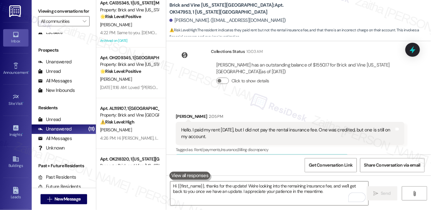
scroll to position [0, 0]
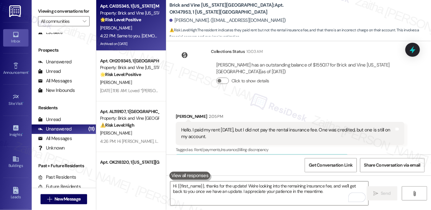
click at [139, 25] on div "[PERSON_NAME]" at bounding box center [129, 28] width 60 height 8
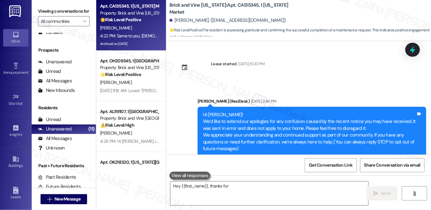
scroll to position [3900, 0]
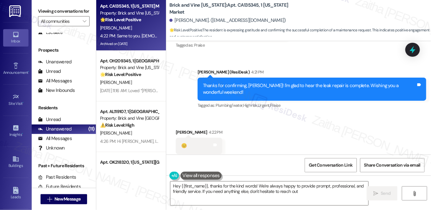
type textarea "Hey {{first_name}}, thanks for the kind words! We're always happy to provide pr…"
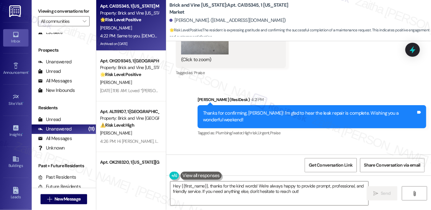
scroll to position [3901, 0]
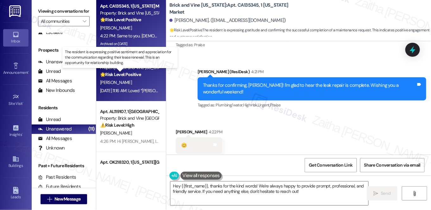
click at [139, 77] on strong "🌟 Risk Level: Positive" at bounding box center [120, 75] width 41 height 6
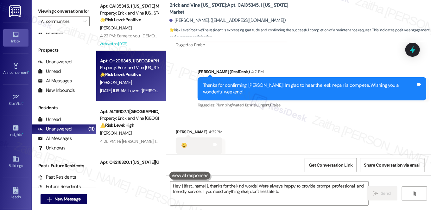
type textarea "Hey {{first_name}}, thanks for the kind words! We're always happy to provide pr…"
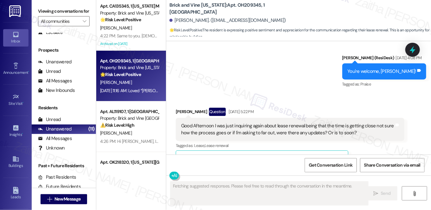
scroll to position [4343, 0]
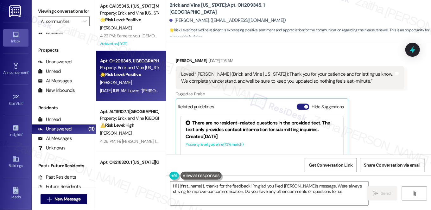
type textarea "Hi {{first_name}}, thanks for the feedback! I'm glad you liked [PERSON_NAME]'s …"
click at [301, 104] on button "Hide Suggestions" at bounding box center [303, 107] width 13 height 6
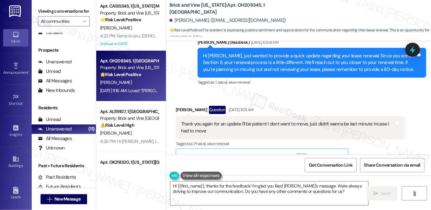
scroll to position [4151, 0]
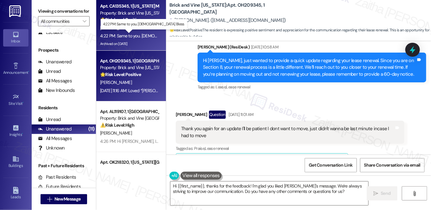
click at [131, 35] on div "4:22 PM: Same to you. God Bless. 4:22 PM: Same to you. [DEMOGRAPHIC_DATA] Bless." at bounding box center [148, 36] width 96 height 6
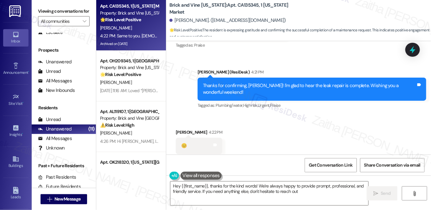
type textarea "Hey {{first_name}}, thanks for the kind words! We're always happy to provide pr…"
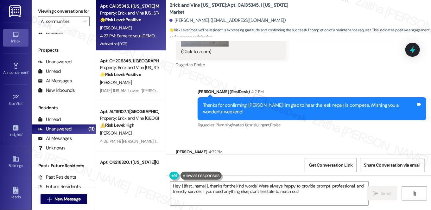
scroll to position [3872, 0]
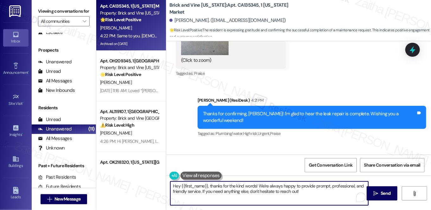
drag, startPoint x: 170, startPoint y: 185, endPoint x: 307, endPoint y: 196, distance: 136.9
click at [307, 199] on textarea "Hey {{first_name}}, thanks for the kind words! We're always happy to provide pr…" at bounding box center [269, 193] width 198 height 24
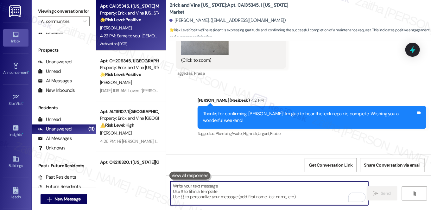
click at [239, 187] on textarea "To enrich screen reader interactions, please activate Accessibility in Grammarl…" at bounding box center [269, 193] width 198 height 24
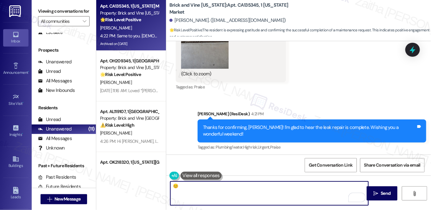
scroll to position [3901, 0]
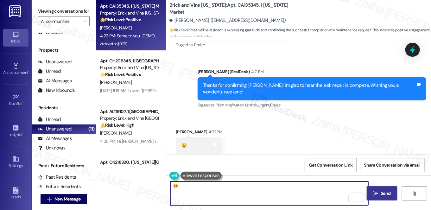
type textarea "😊"
click at [378, 191] on span " Send" at bounding box center [382, 193] width 20 height 7
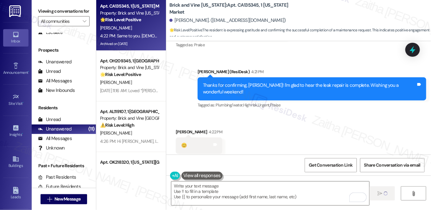
type textarea "Fetching suggested responses. Please feel free to read through the conversation…"
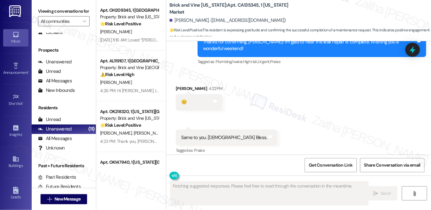
scroll to position [3945, 0]
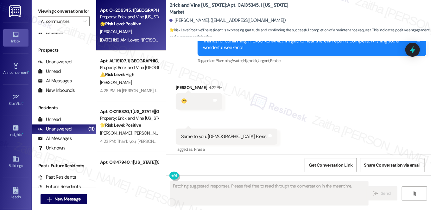
click at [123, 40] on div "[DATE] 11:16 AM: Loved “[PERSON_NAME] (Brick and Vine [US_STATE]): Thank you fo…" at bounding box center [299, 40] width 399 height 6
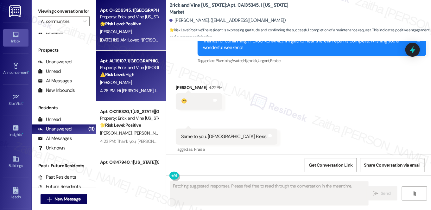
click at [126, 78] on div "⚠️ Risk Level: High The resident is reporting a returned payment and is unable …" at bounding box center [129, 74] width 59 height 7
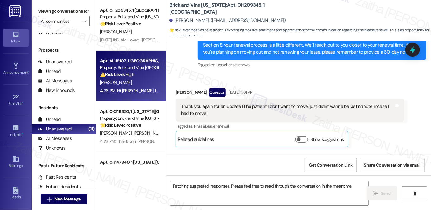
scroll to position [4341, 0]
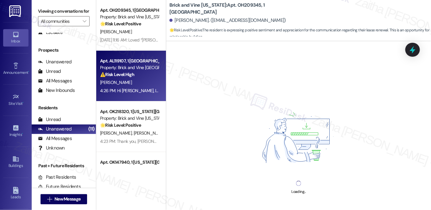
click at [126, 78] on div "⚠️ Risk Level: High The resident is reporting a returned payment and is unable …" at bounding box center [129, 74] width 59 height 7
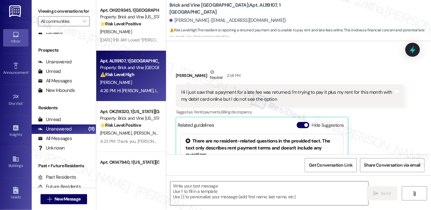
scroll to position [295, 0]
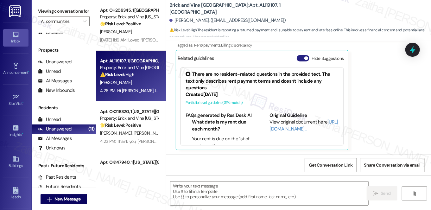
click at [298, 57] on button "Hide Suggestions" at bounding box center [303, 58] width 13 height 6
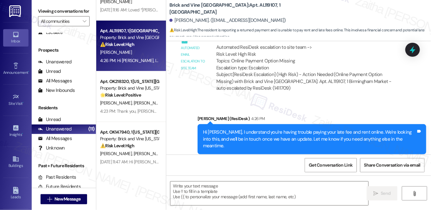
scroll to position [86, 0]
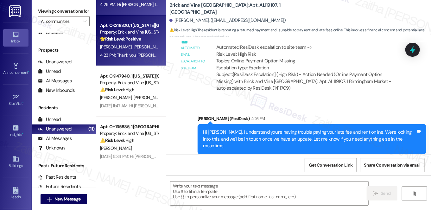
click at [167, 47] on span "[PERSON_NAME]" at bounding box center [184, 47] width 34 height 6
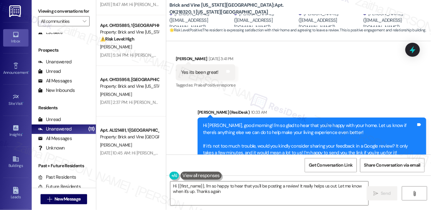
type textarea "Hi {{first_name}}, I'm so happy to hear that you'll be posting a review! It rea…"
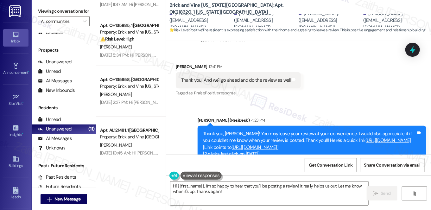
scroll to position [403, 0]
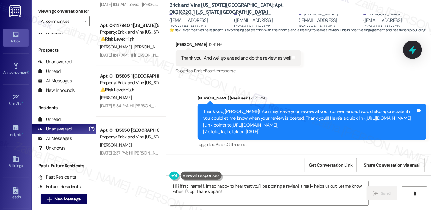
click at [413, 51] on icon at bounding box center [413, 50] width 8 height 10
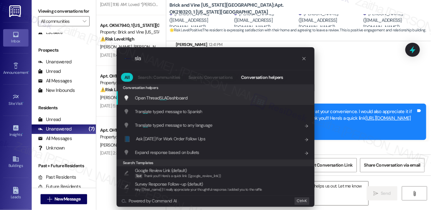
type input "sla"
click at [170, 97] on span "Open Thread SLA Dashboard" at bounding box center [161, 98] width 53 height 6
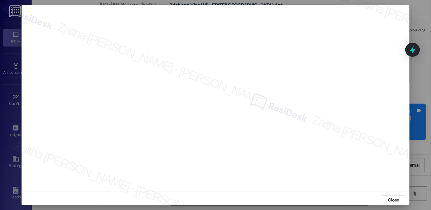
scroll to position [6, 0]
click at [391, 195] on span "Close" at bounding box center [393, 197] width 11 height 7
